Goal: Task Accomplishment & Management: Use online tool/utility

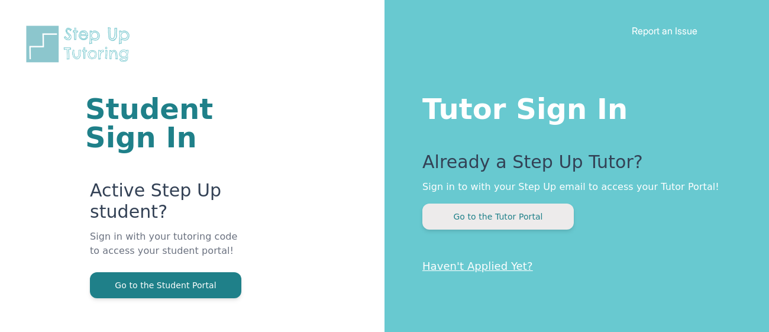
click at [558, 216] on button "Go to the Tutor Portal" at bounding box center [497, 216] width 151 height 26
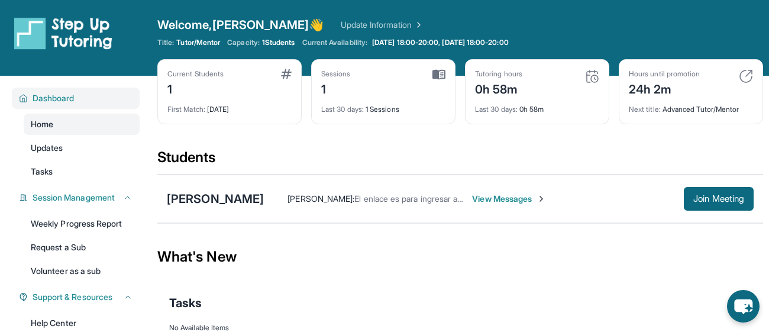
click at [104, 104] on div "Dashboard" at bounding box center [76, 98] width 128 height 21
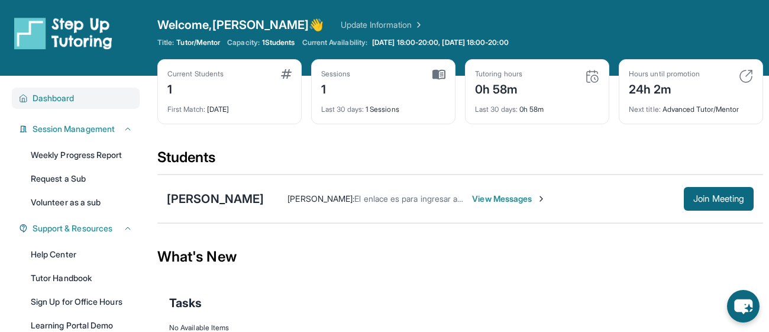
click at [104, 104] on div "Dashboard" at bounding box center [76, 98] width 128 height 21
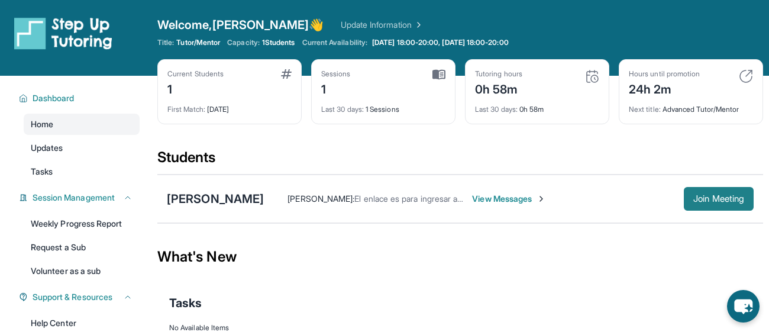
click at [698, 199] on span "Join Meeting" at bounding box center [718, 198] width 51 height 7
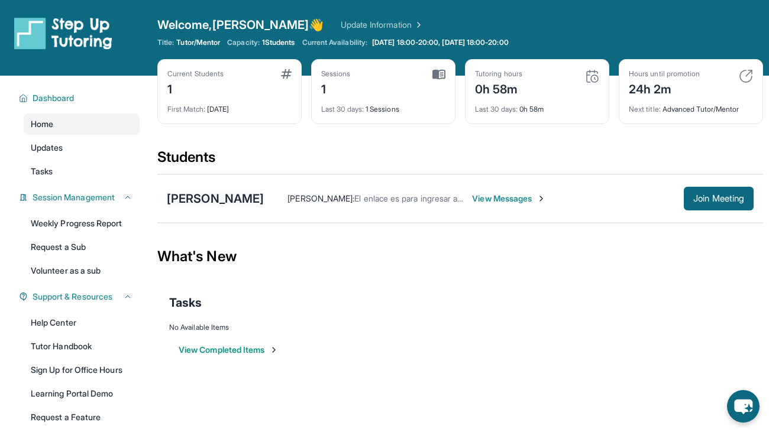
click at [201, 202] on div "[PERSON_NAME]" at bounding box center [215, 198] width 97 height 17
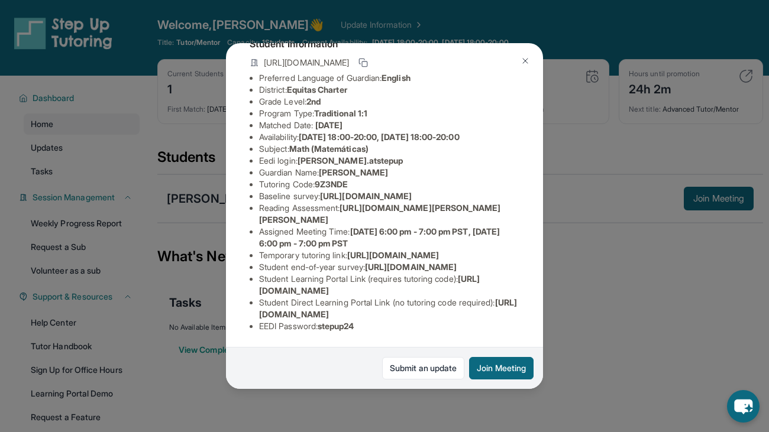
scroll to position [78, 0]
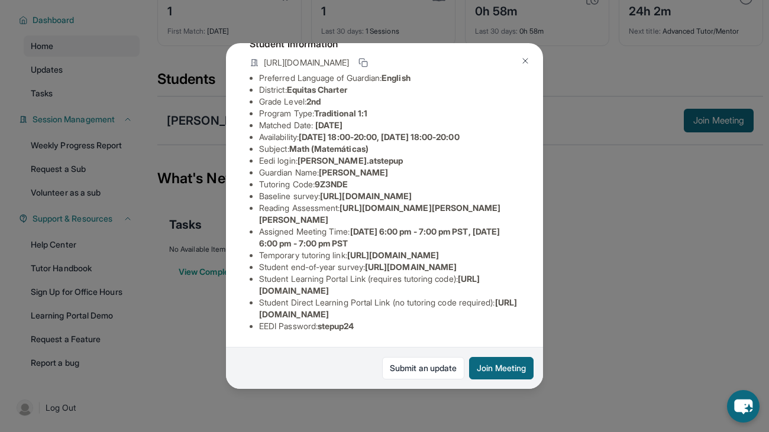
click at [329, 329] on span "stepup24" at bounding box center [336, 326] width 37 height 10
copy span "stepup24"
click at [572, 298] on div "[PERSON_NAME] Guardian: [PERSON_NAME] Student Information [URL][DOMAIN_NAME] Pr…" at bounding box center [384, 216] width 769 height 432
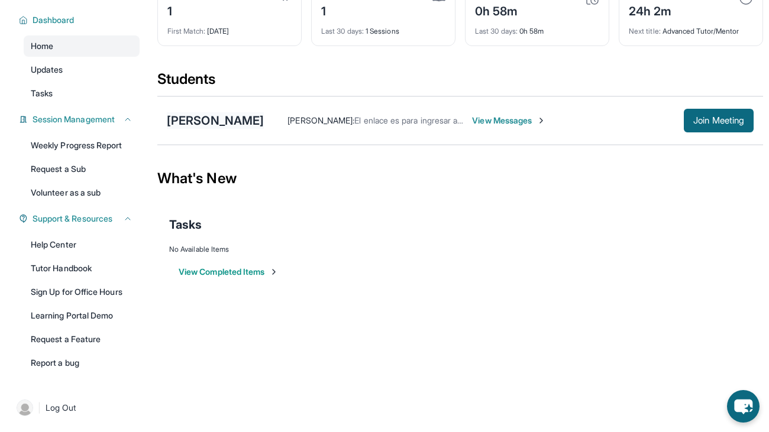
click at [198, 114] on div "[PERSON_NAME]" at bounding box center [215, 120] width 97 height 17
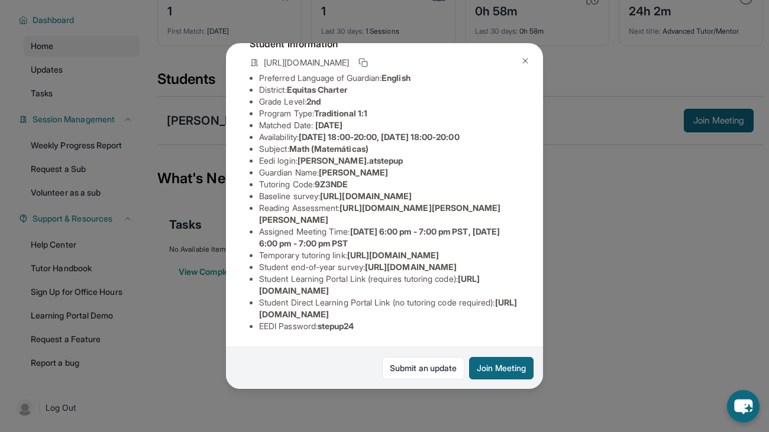
scroll to position [148, 1]
click at [584, 244] on div "[PERSON_NAME] Guardian: [PERSON_NAME] Student Information [URL][DOMAIN_NAME] Pr…" at bounding box center [384, 216] width 769 height 432
